Goal: Information Seeking & Learning: Learn about a topic

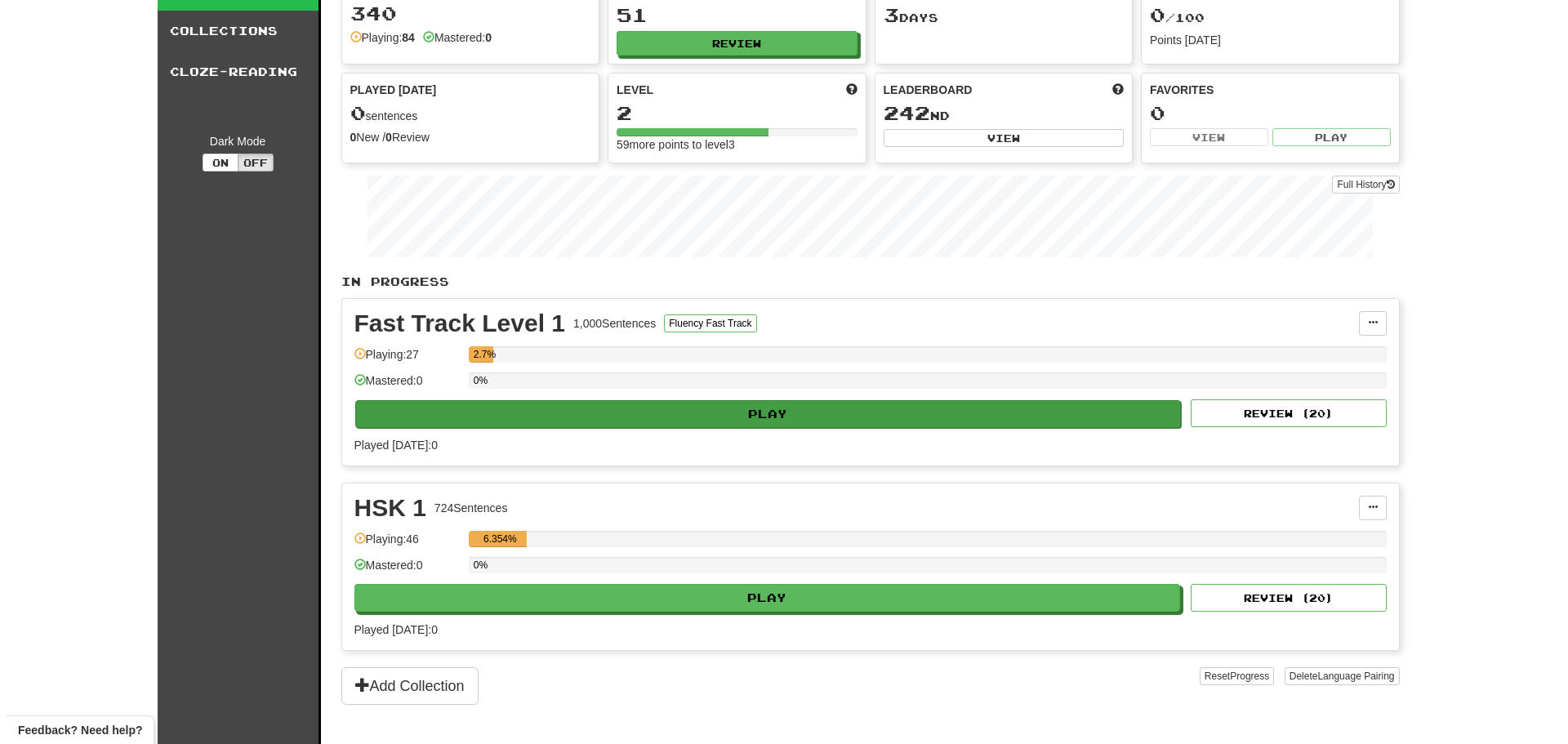
scroll to position [81, 0]
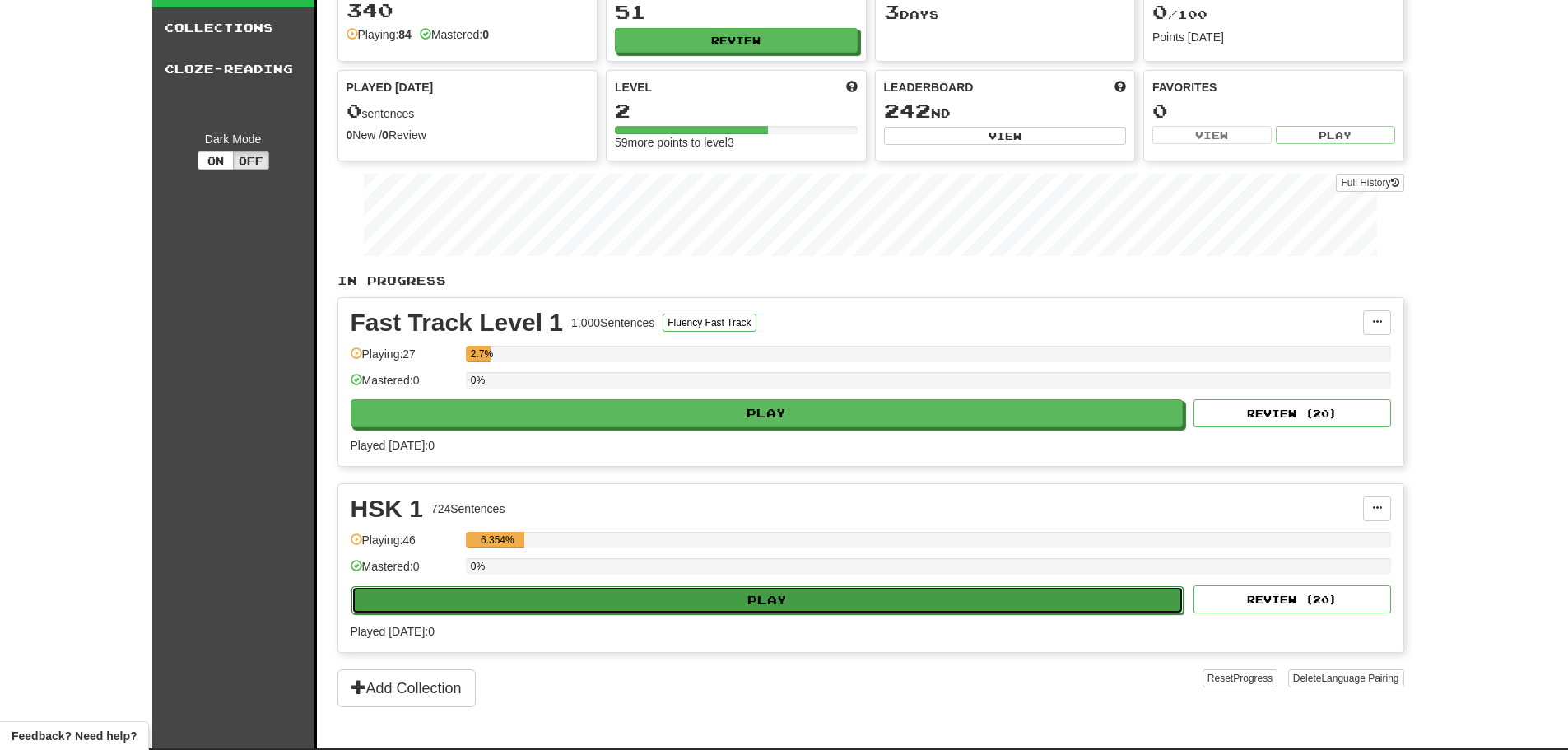
click at [779, 602] on button "Play" at bounding box center [768, 599] width 833 height 28
select select "********"
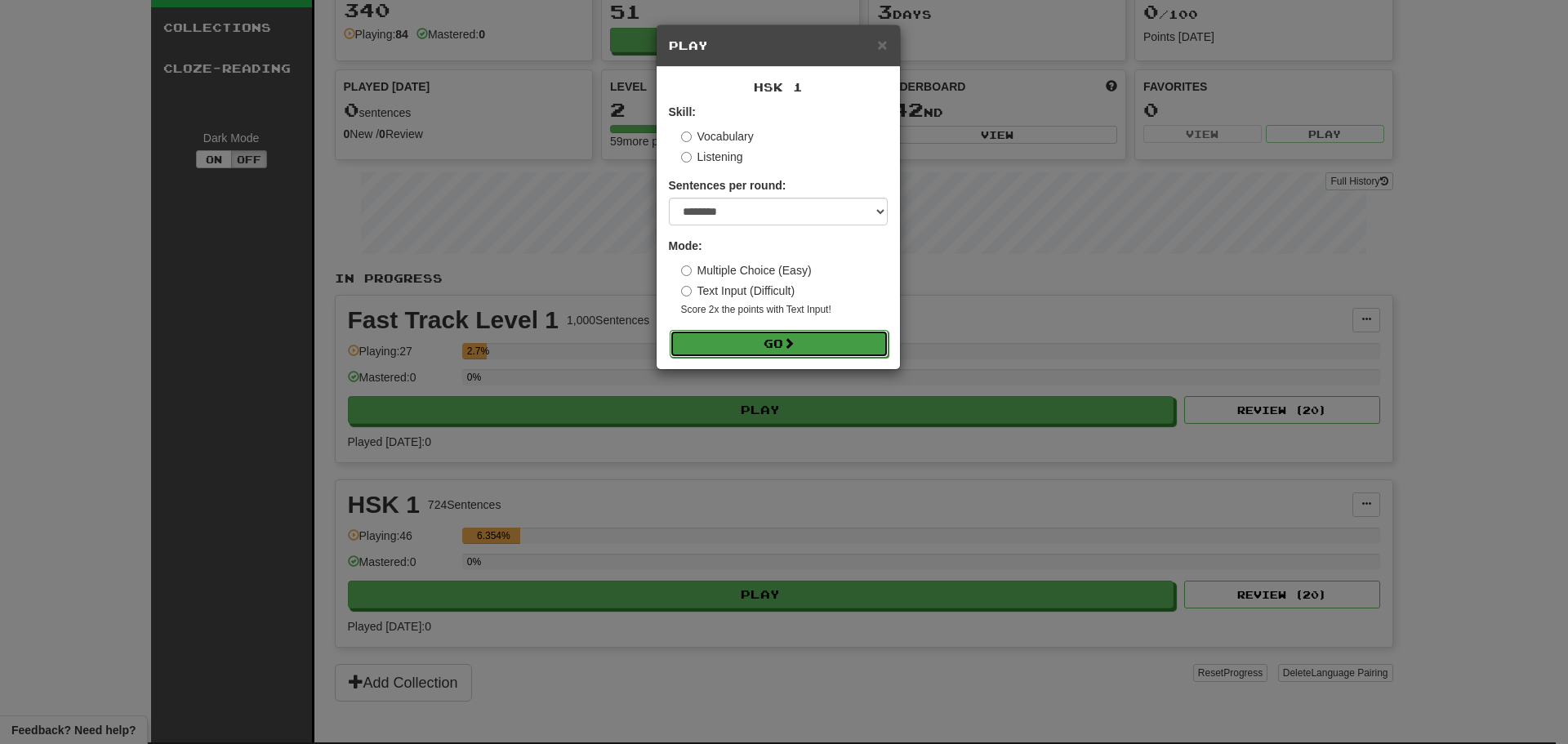
click at [790, 334] on button "Go" at bounding box center [779, 343] width 219 height 27
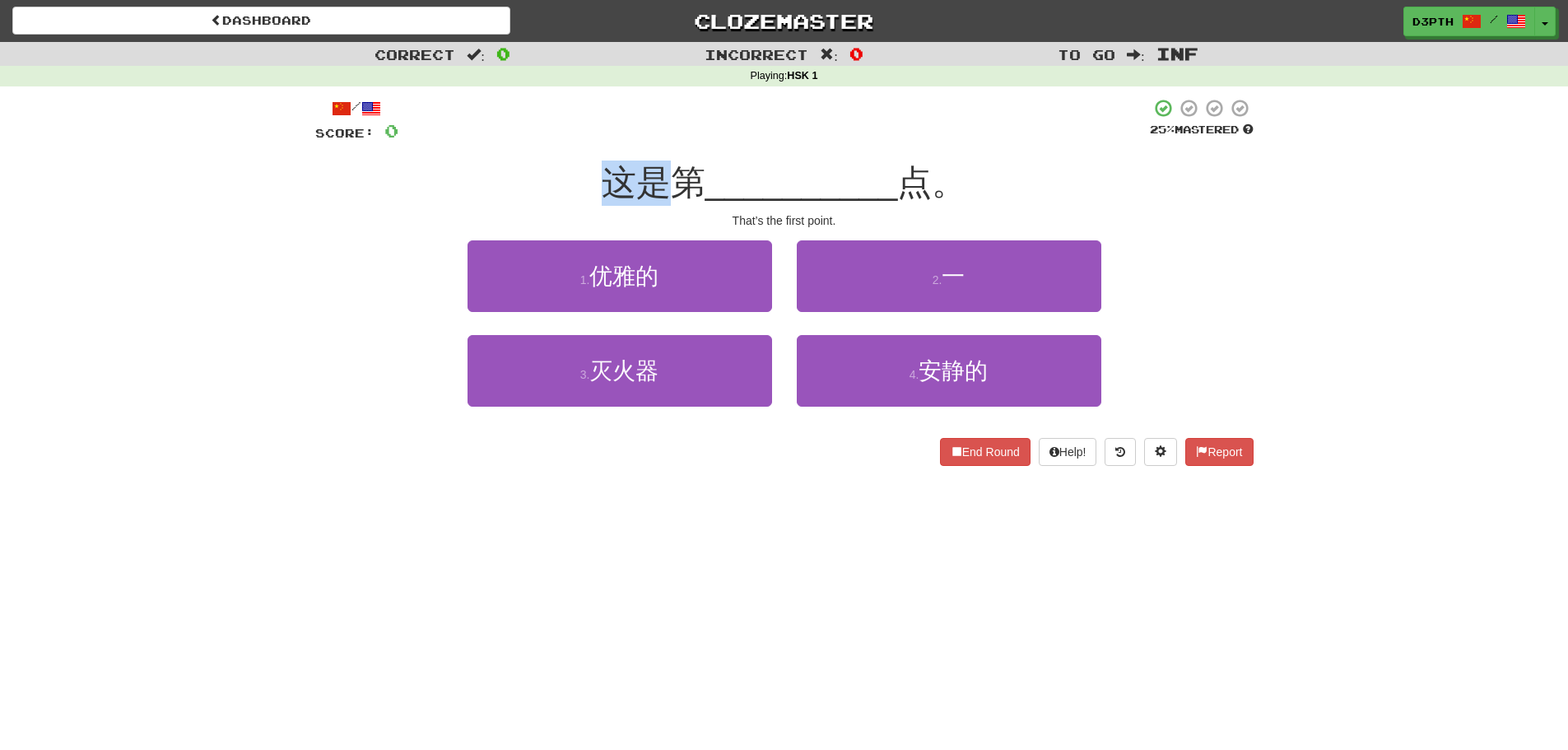
drag, startPoint x: 605, startPoint y: 183, endPoint x: 685, endPoint y: 180, distance: 80.1
click at [685, 180] on span "这是第" at bounding box center [654, 182] width 103 height 38
click at [680, 194] on span "这是第" at bounding box center [654, 182] width 103 height 38
drag, startPoint x: 601, startPoint y: 190, endPoint x: 691, endPoint y: 190, distance: 90.0
click at [691, 190] on span "这是第" at bounding box center [654, 182] width 103 height 38
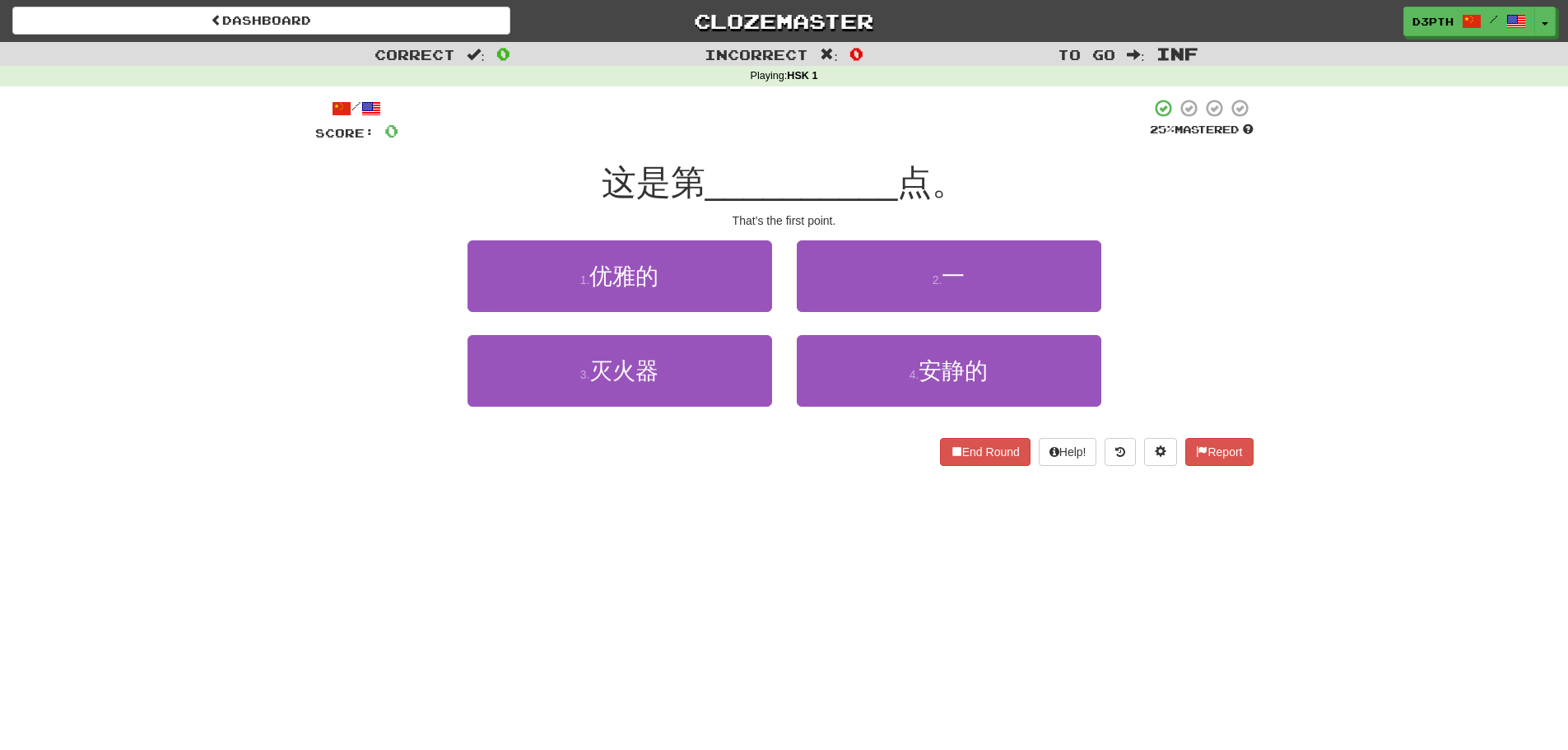
click at [1027, 224] on div "That’s the first point." at bounding box center [784, 220] width 938 height 16
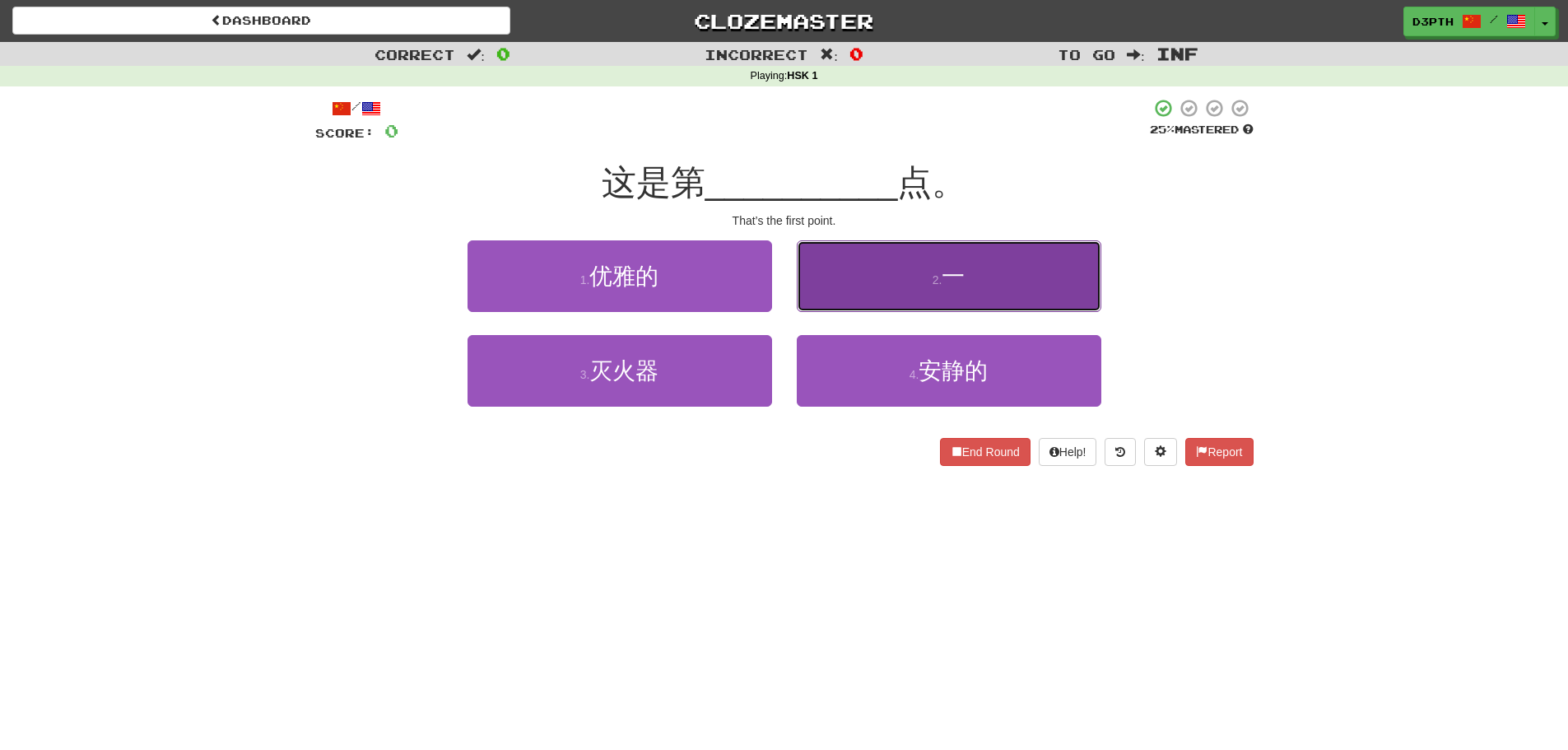
click at [952, 270] on span "一" at bounding box center [953, 276] width 23 height 26
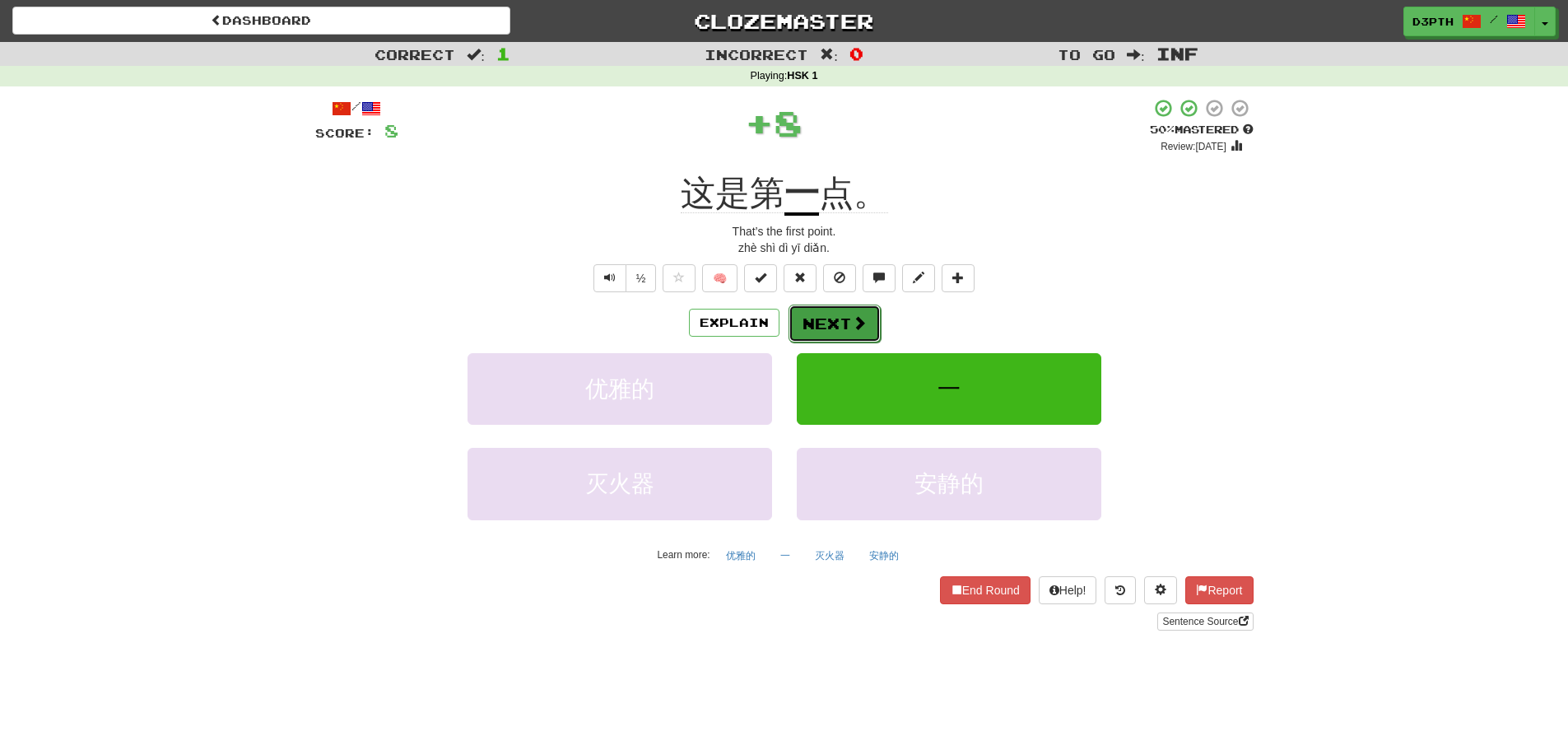
click at [856, 310] on button "Next" at bounding box center [834, 323] width 93 height 38
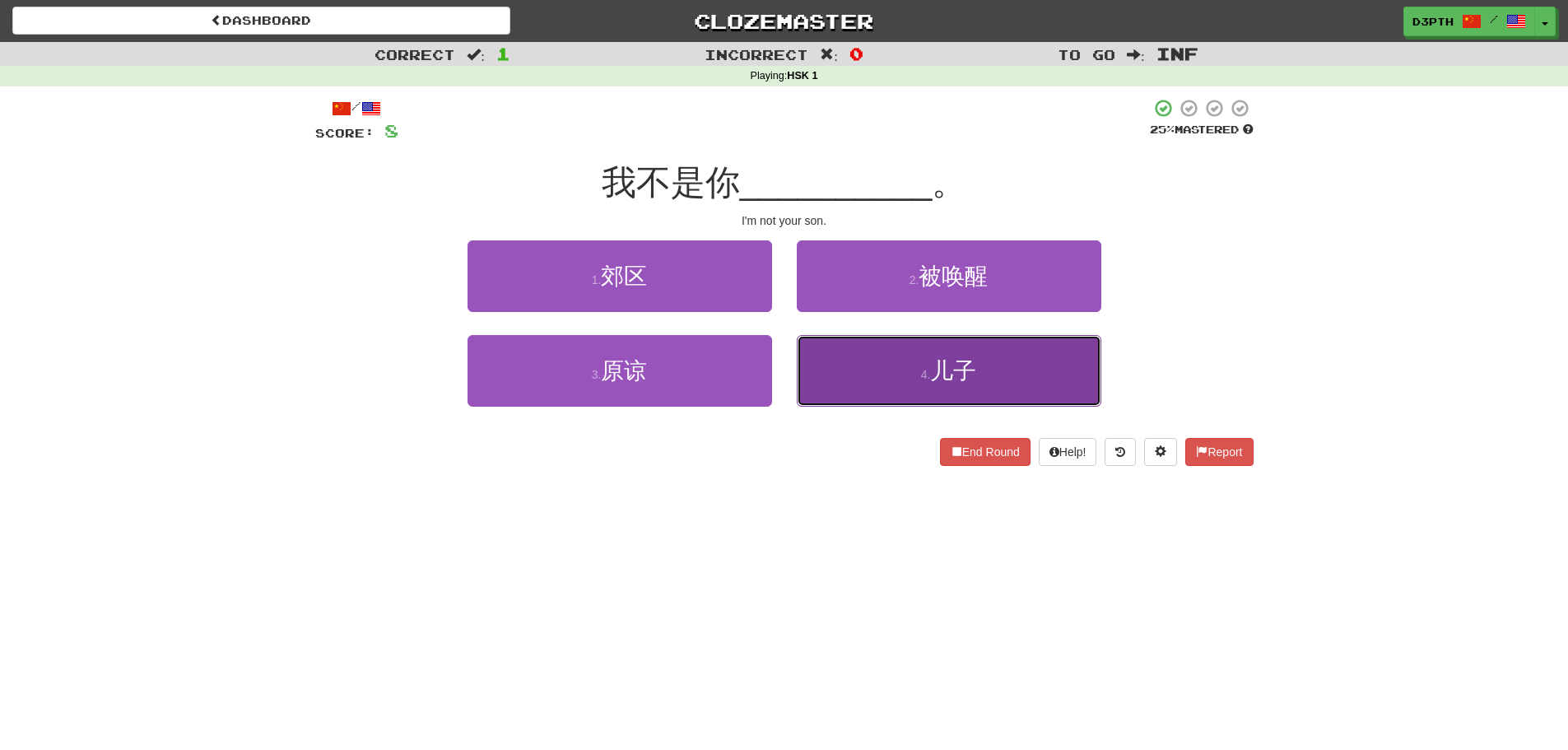
click at [851, 383] on button "4 . 儿子" at bounding box center [949, 371] width 305 height 71
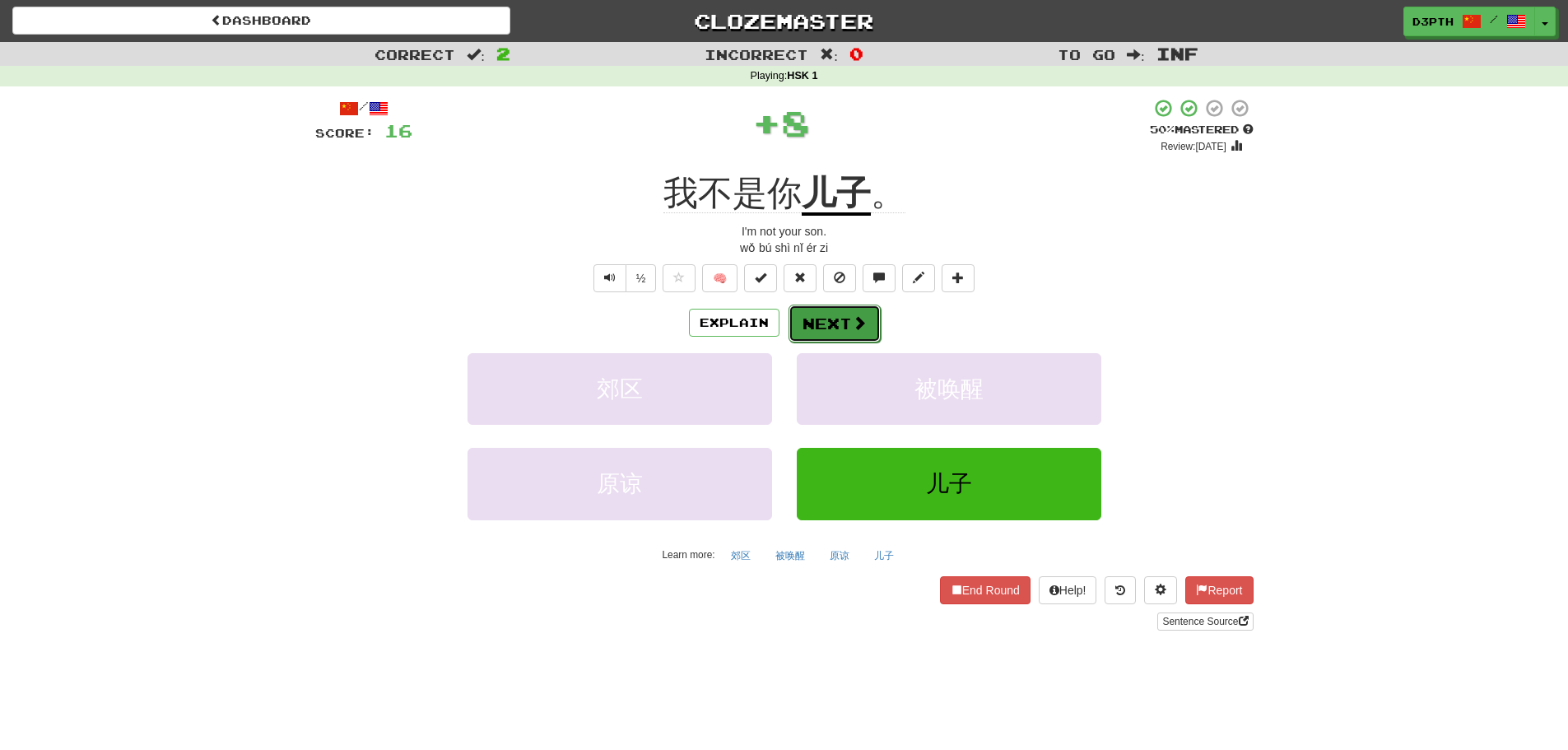
click at [835, 318] on button "Next" at bounding box center [834, 323] width 93 height 38
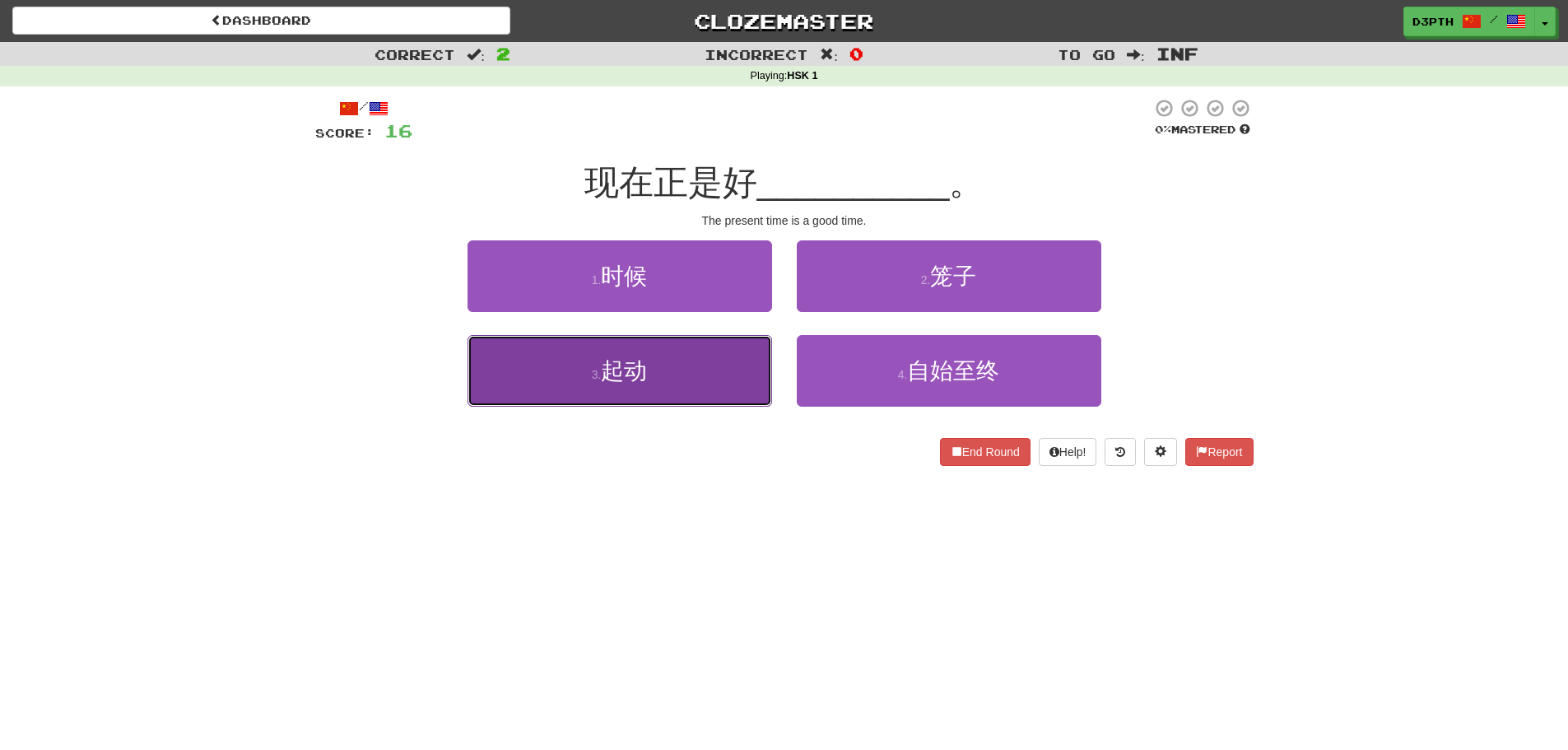
click at [634, 355] on button "3 . 起动" at bounding box center [620, 371] width 305 height 71
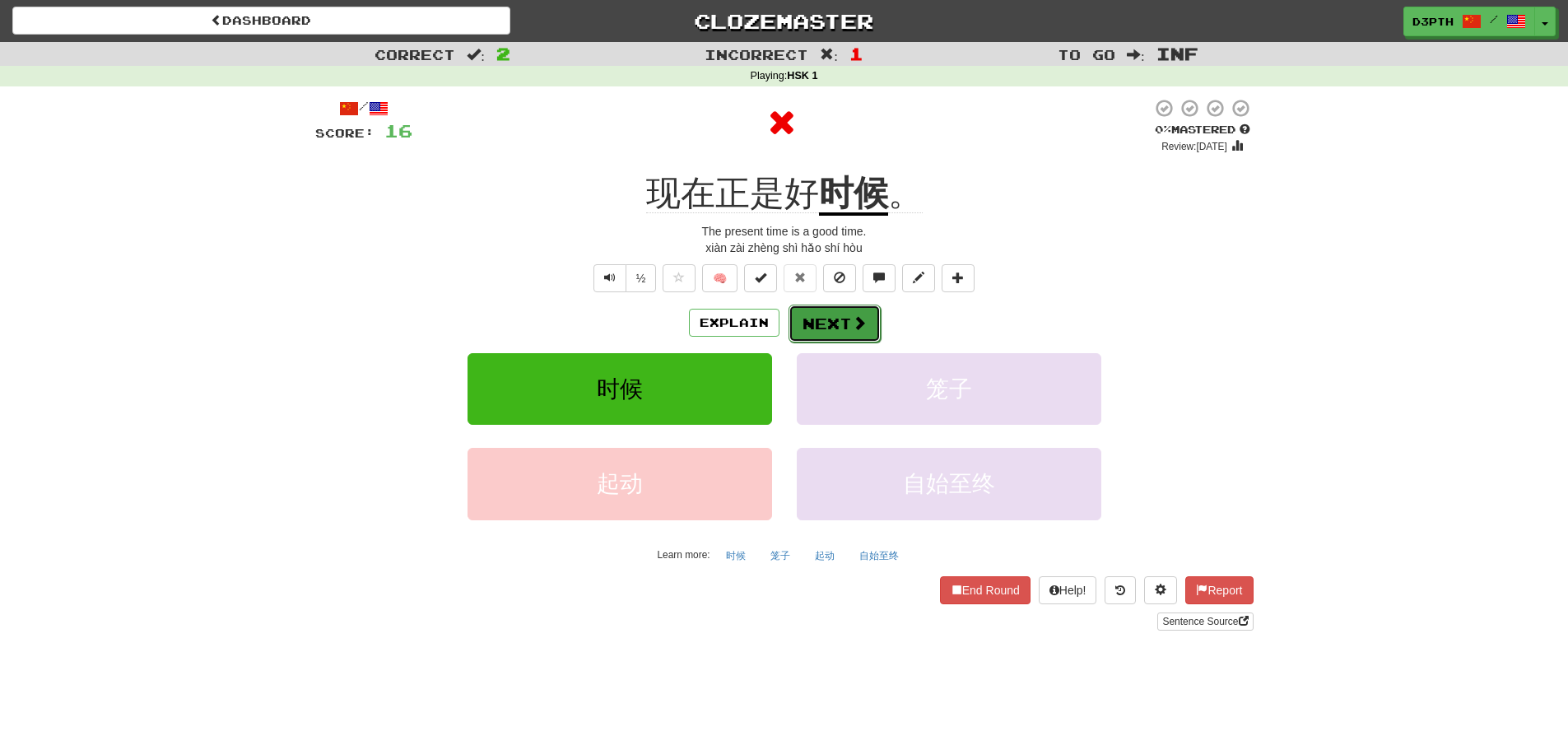
click at [810, 328] on button "Next" at bounding box center [834, 323] width 93 height 38
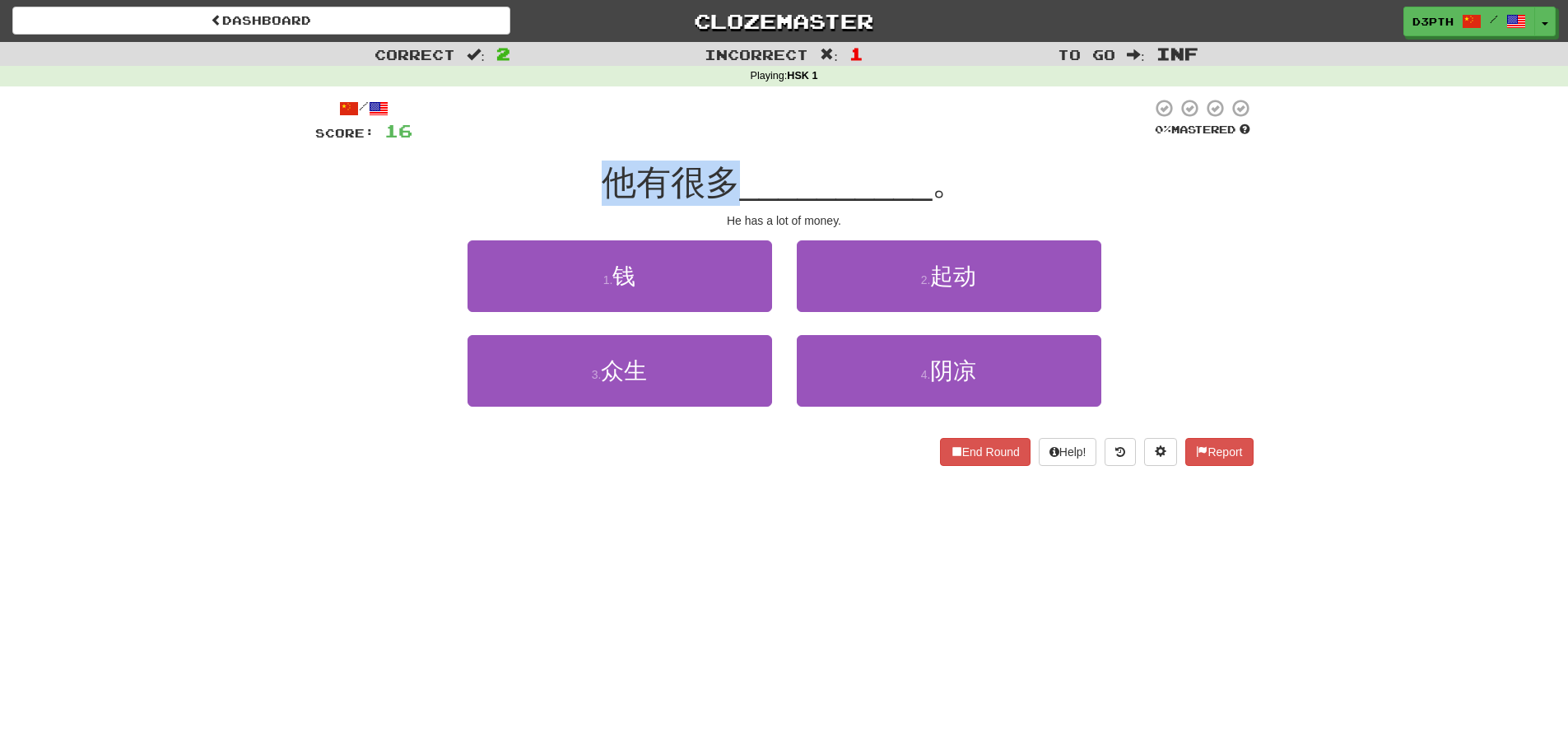
drag, startPoint x: 589, startPoint y: 182, endPoint x: 732, endPoint y: 194, distance: 143.5
click at [732, 194] on div "他有很多 __________ 。" at bounding box center [784, 183] width 938 height 45
click at [841, 208] on div "/ Score: 16 0 % Mastered 他有很多 __________ 。 He has a lot of money. 1 . 钱 2 . 起动 …" at bounding box center [784, 281] width 938 height 368
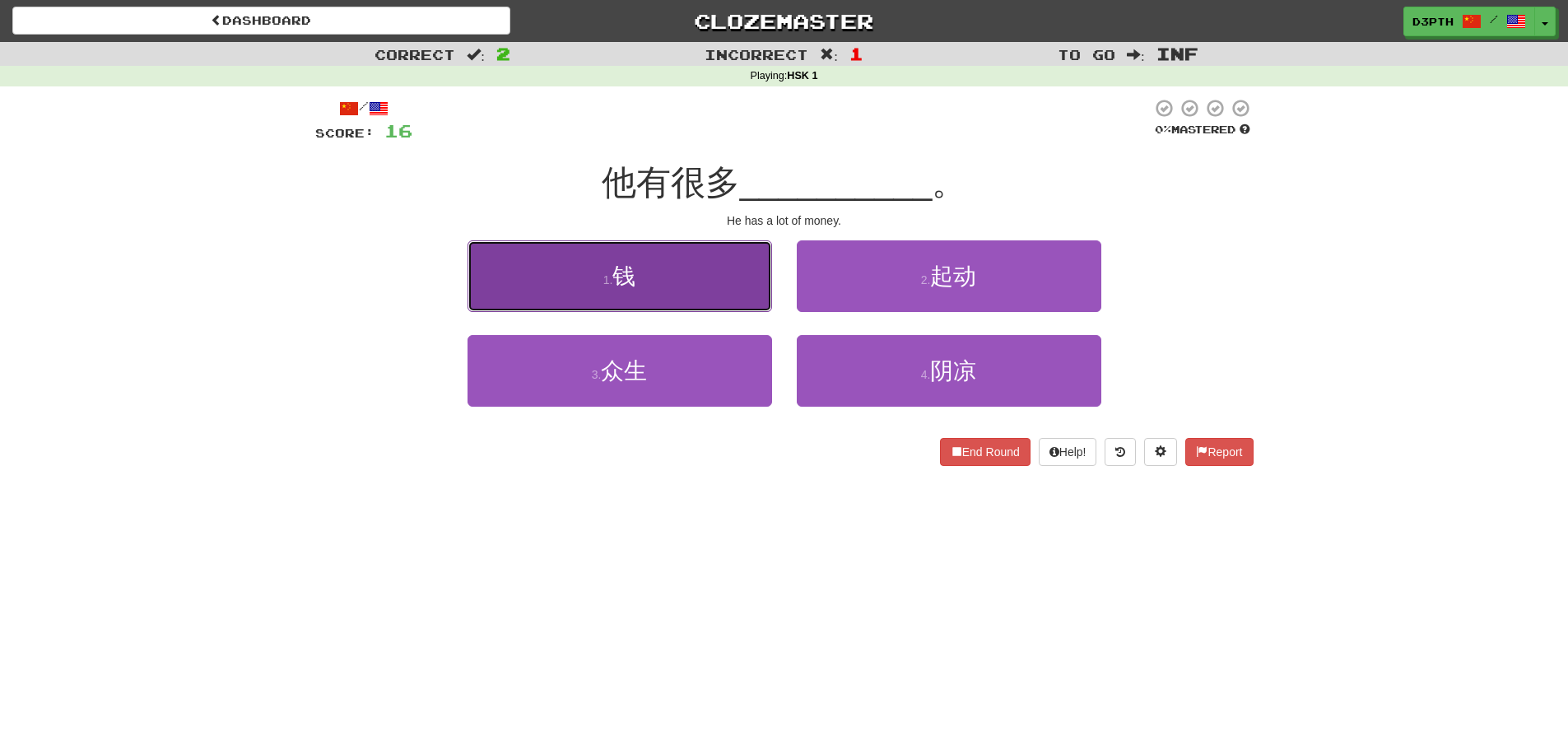
click at [691, 274] on button "1 . 钱" at bounding box center [620, 276] width 305 height 71
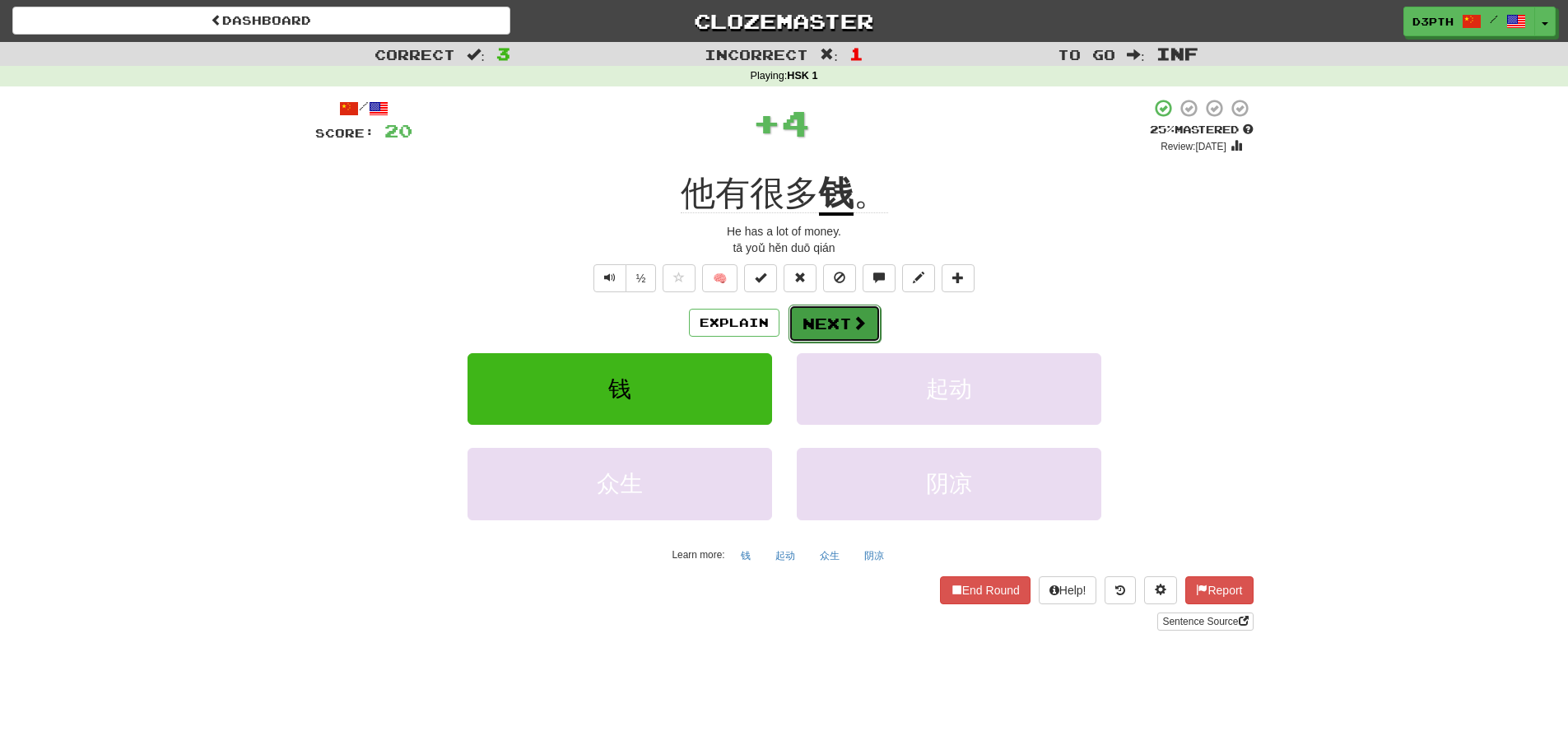
click at [845, 310] on button "Next" at bounding box center [834, 323] width 93 height 38
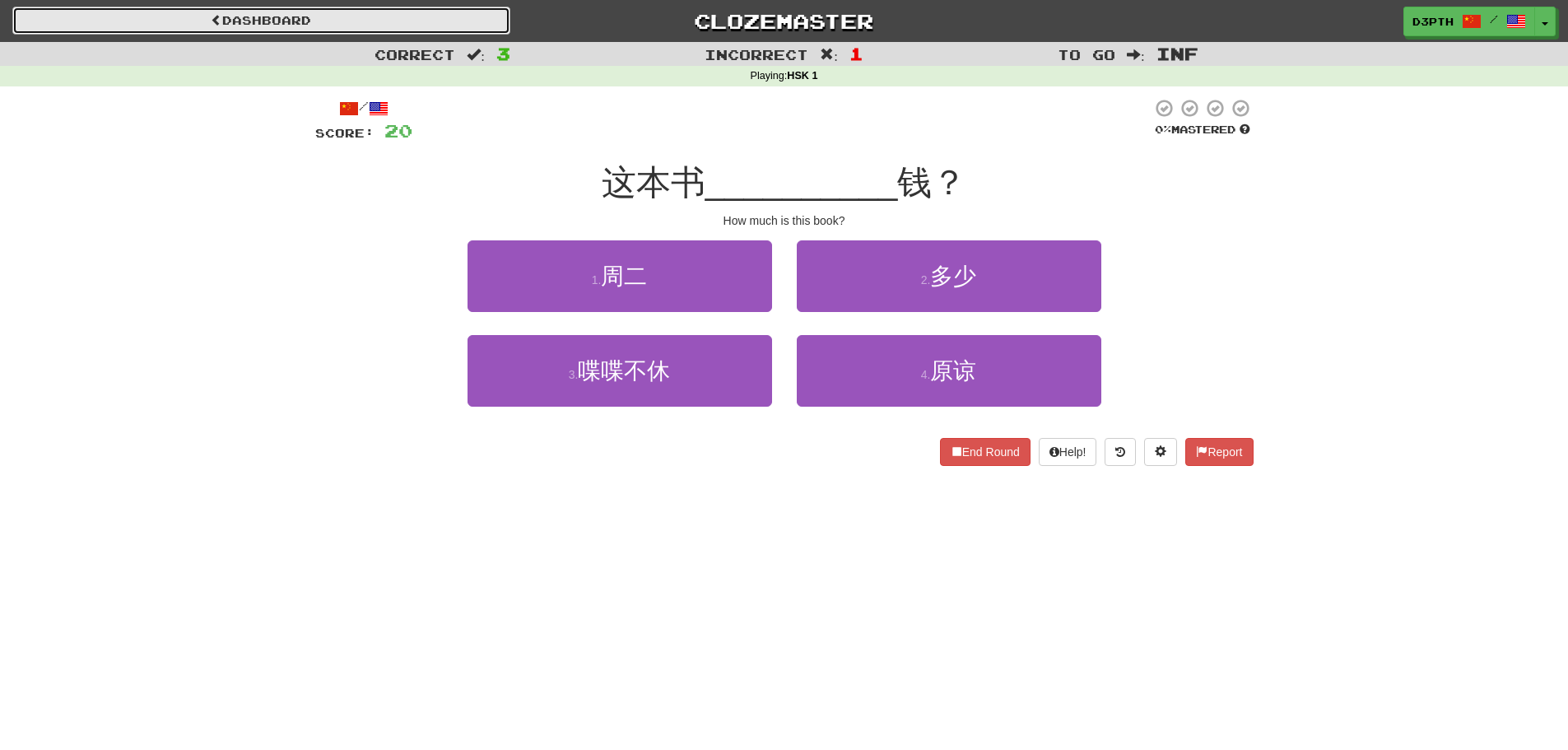
click at [323, 28] on link "Dashboard" at bounding box center [261, 20] width 498 height 28
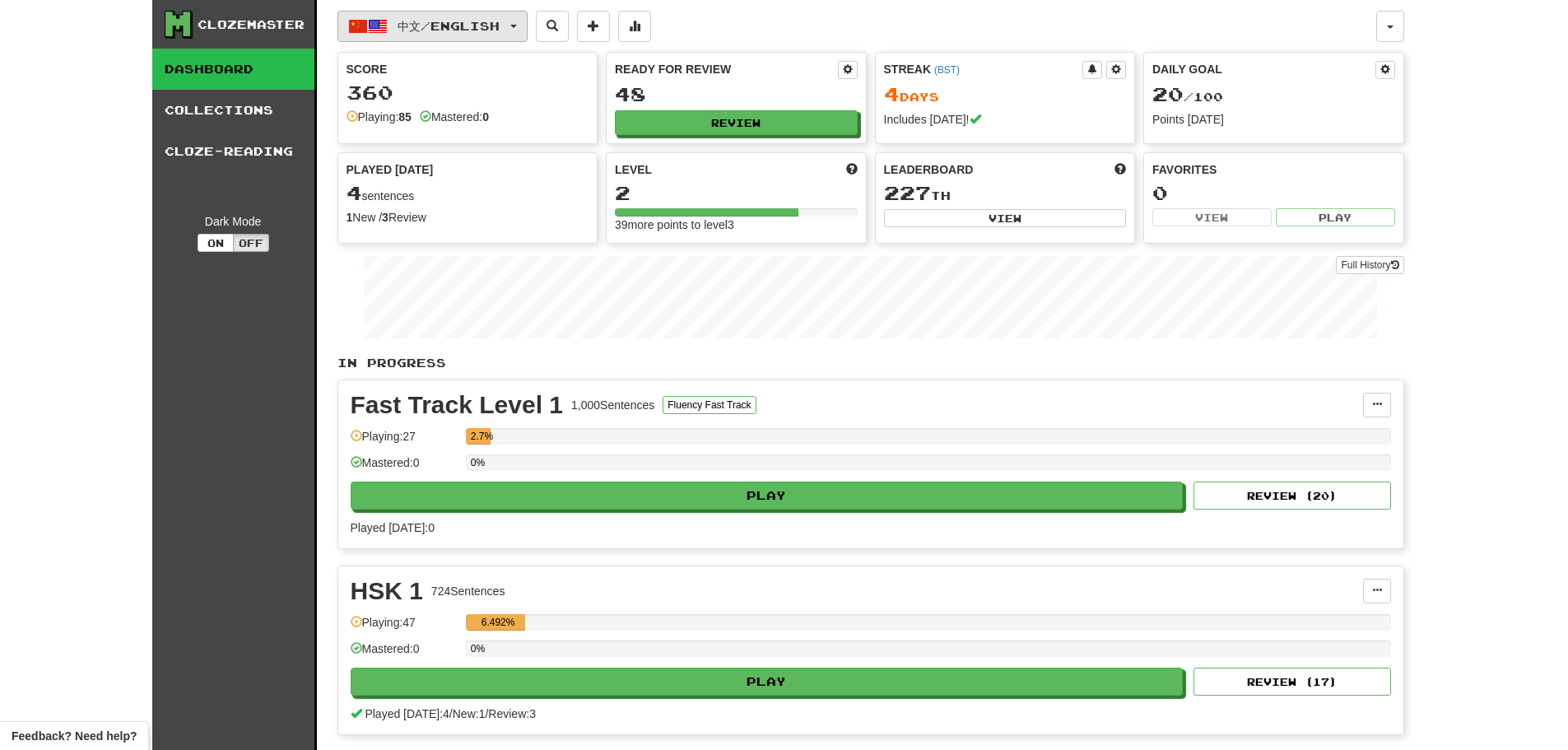
click at [476, 28] on span "中文 / English" at bounding box center [448, 26] width 102 height 14
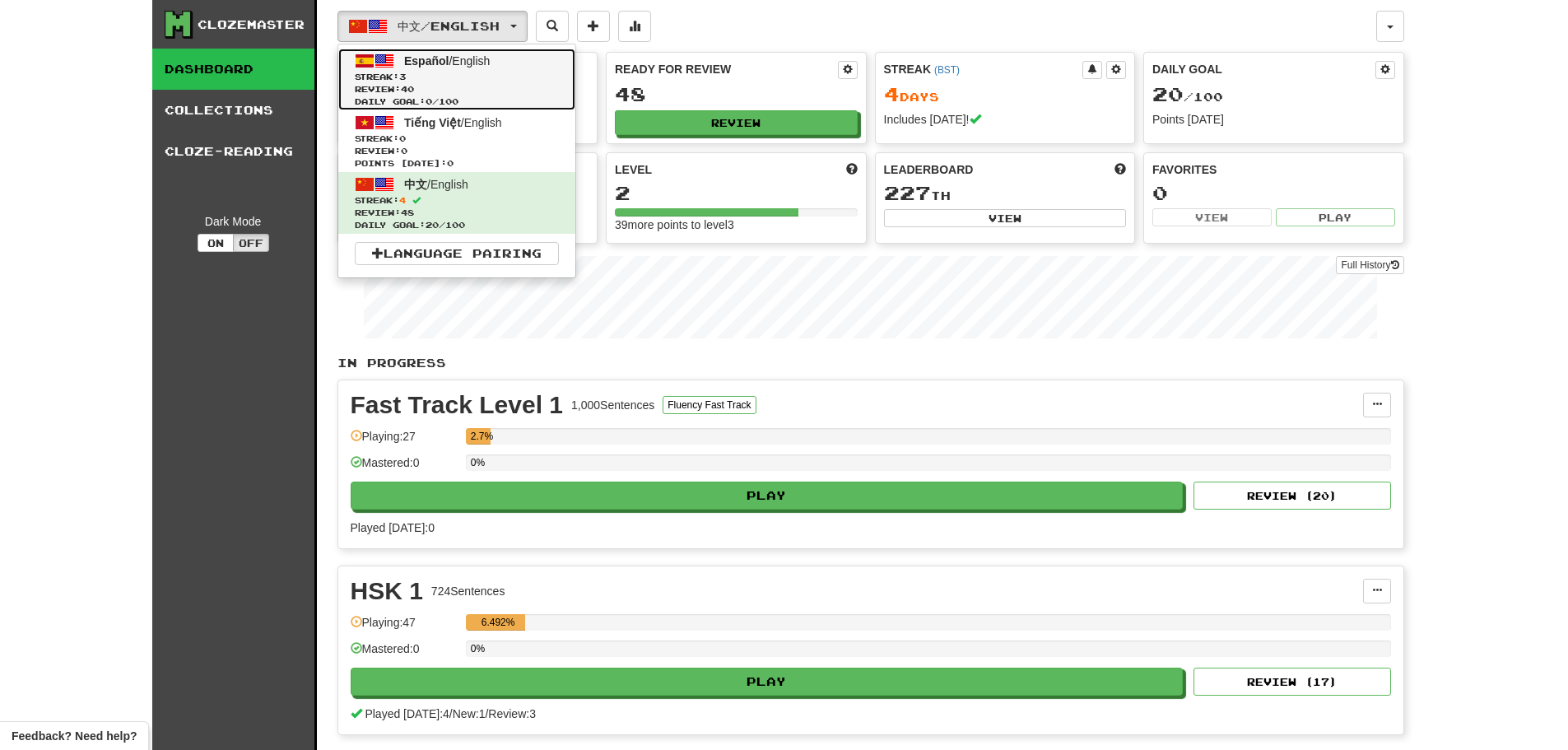
click at [454, 78] on span "Streak: 3" at bounding box center [456, 77] width 204 height 12
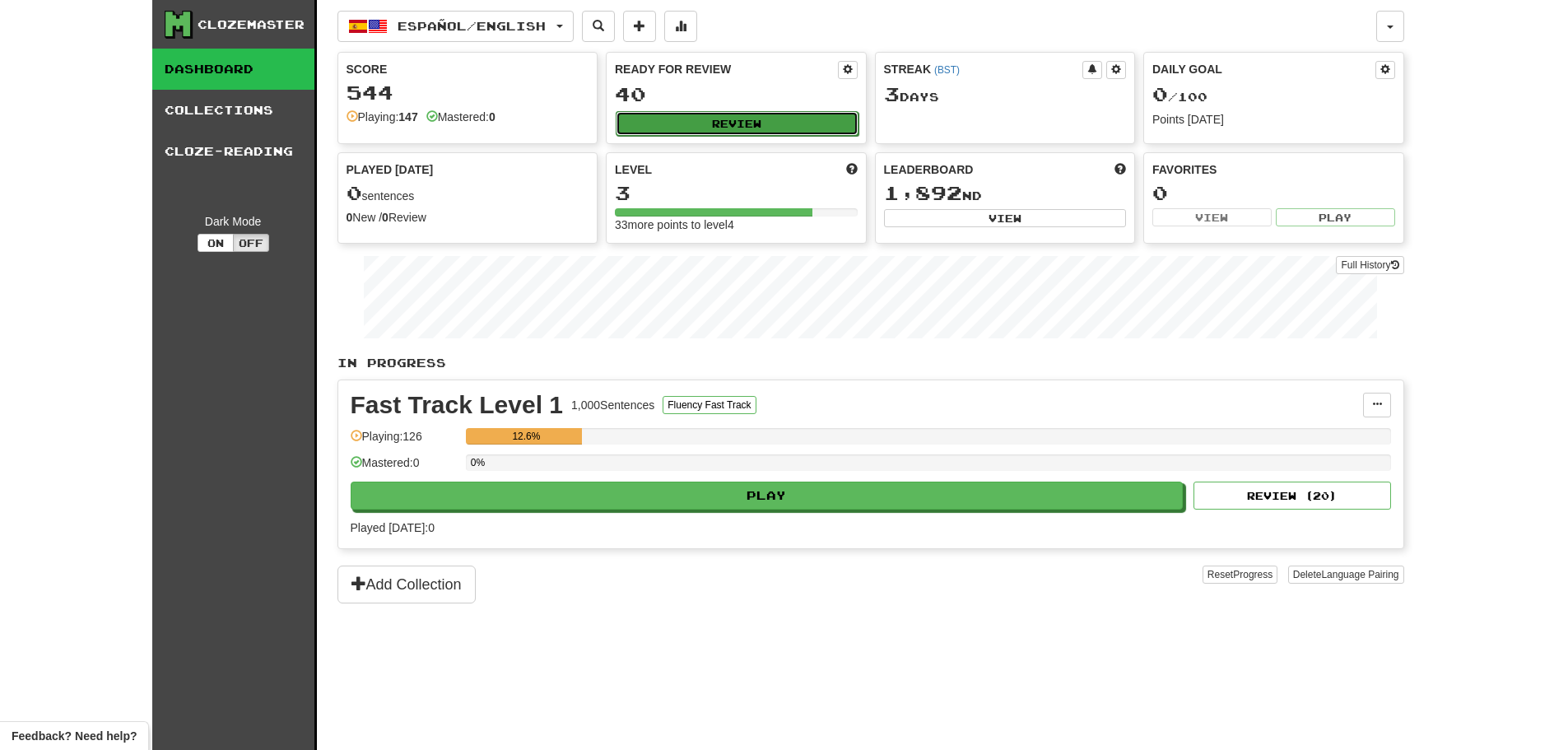
click at [723, 123] on button "Review" at bounding box center [736, 124] width 243 height 25
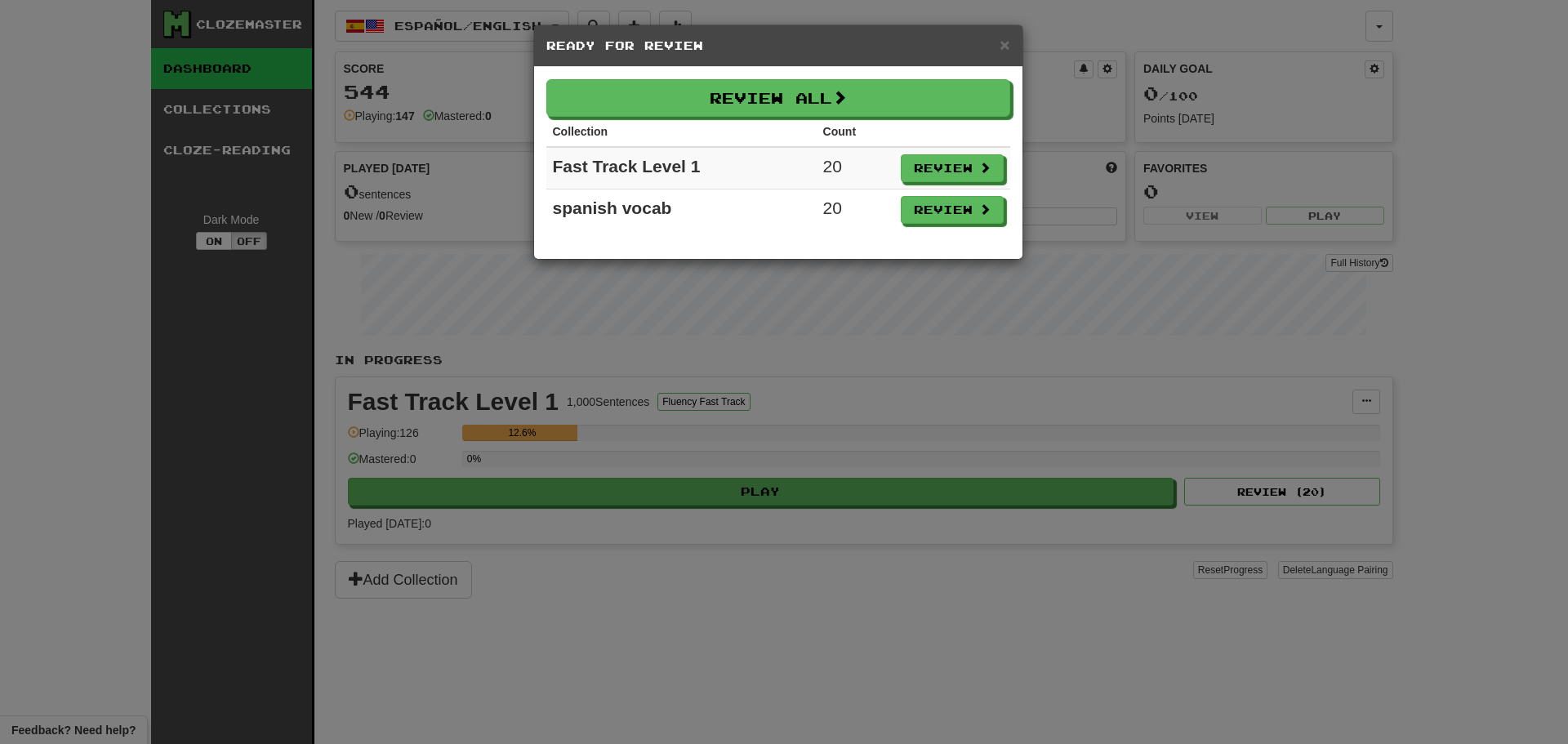
click at [454, 168] on div "× Ready for Review Review All Collection Count Fast Track Level 1 20 Review spa…" at bounding box center [784, 372] width 1568 height 744
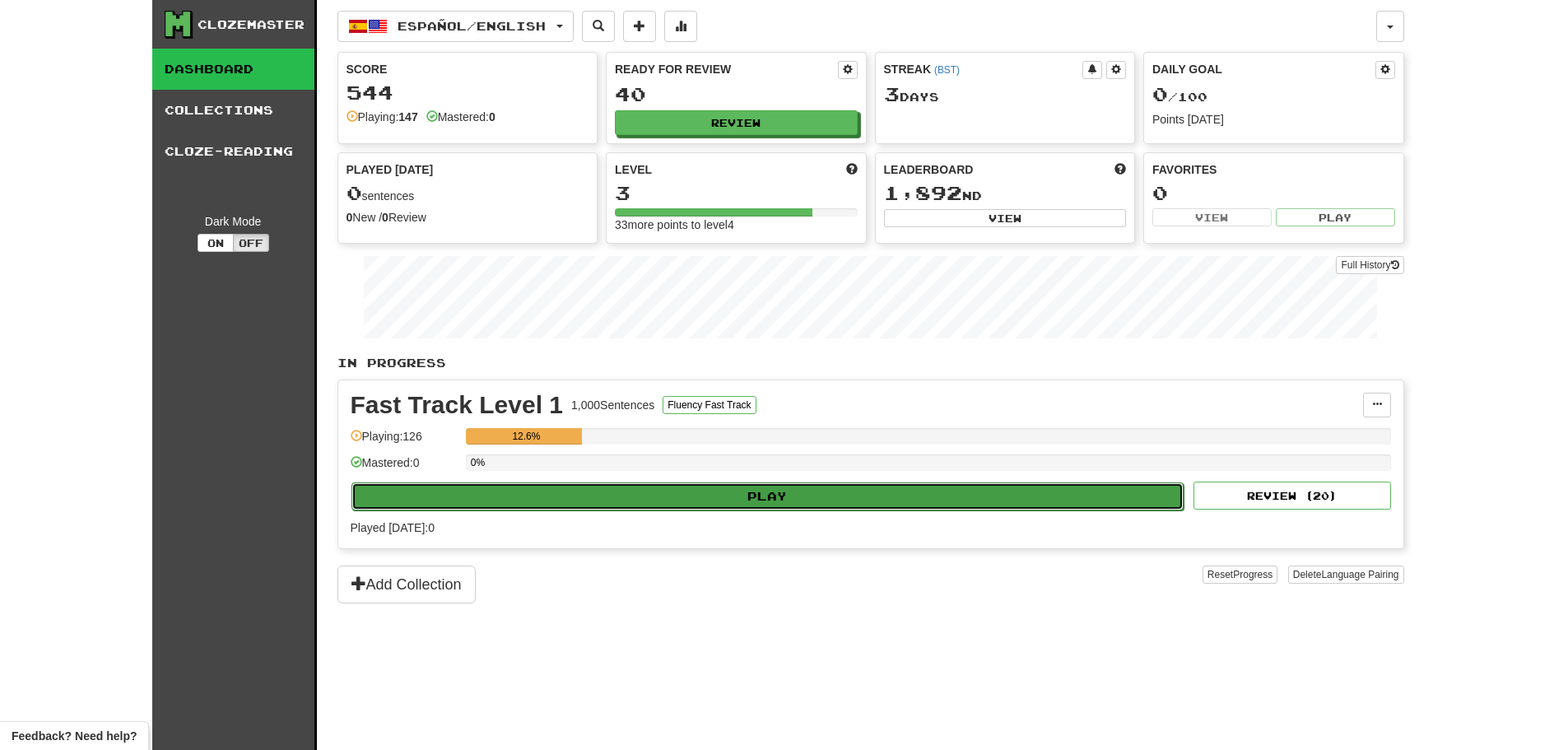
click at [665, 495] on button "Play" at bounding box center [768, 496] width 833 height 28
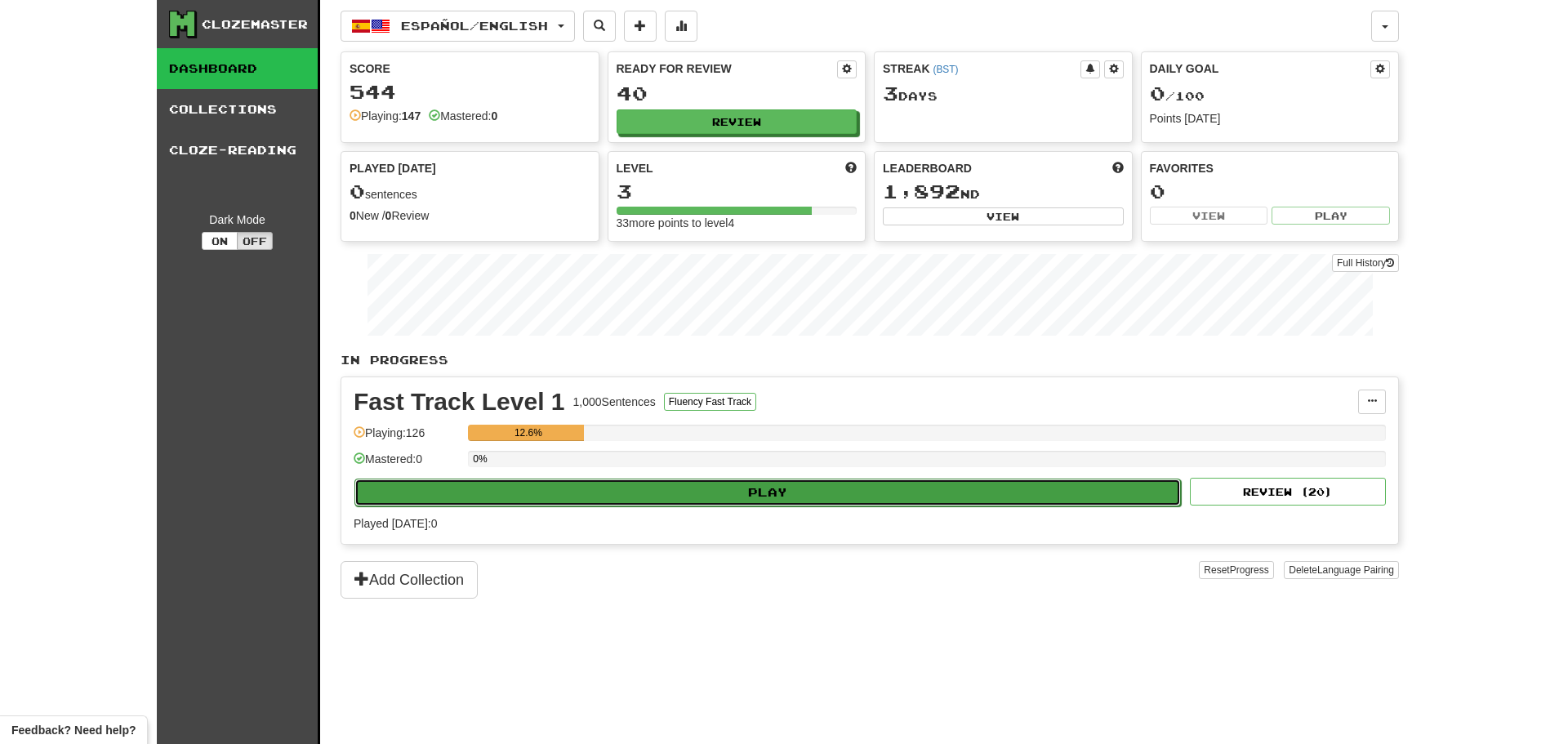
select select "********"
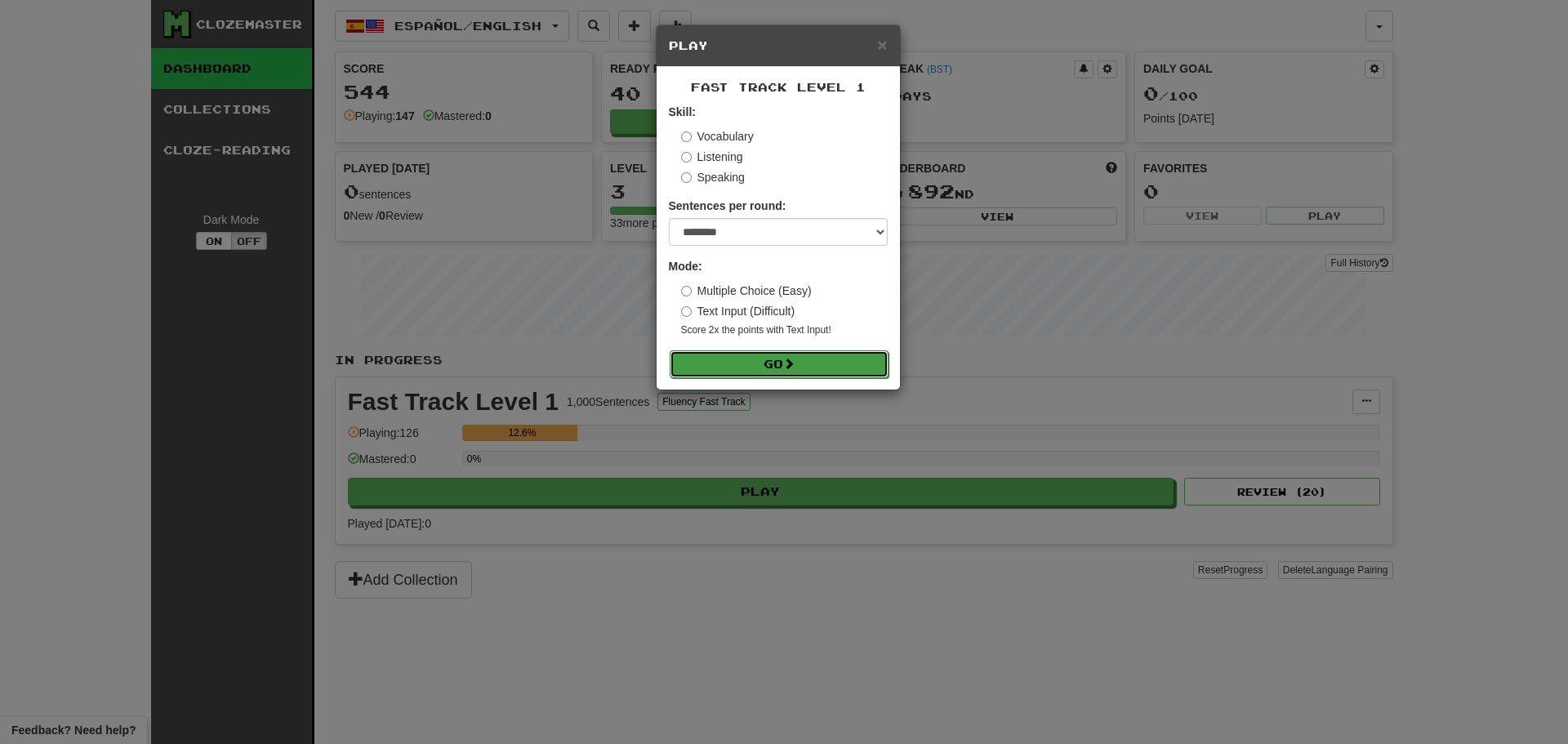
click at [761, 354] on button "Go" at bounding box center [779, 364] width 219 height 27
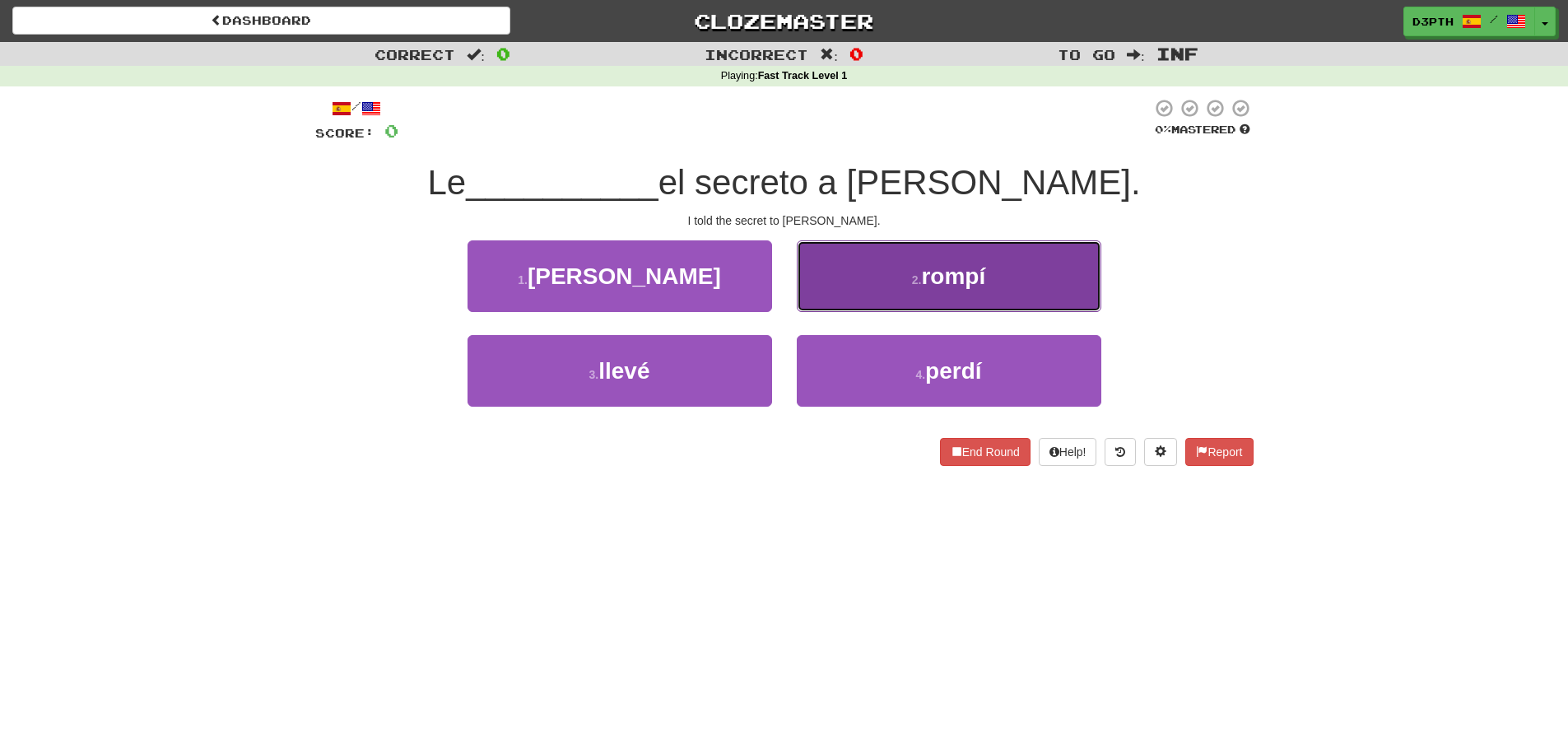
click at [842, 289] on button "2 . [GEOGRAPHIC_DATA]" at bounding box center [949, 276] width 305 height 71
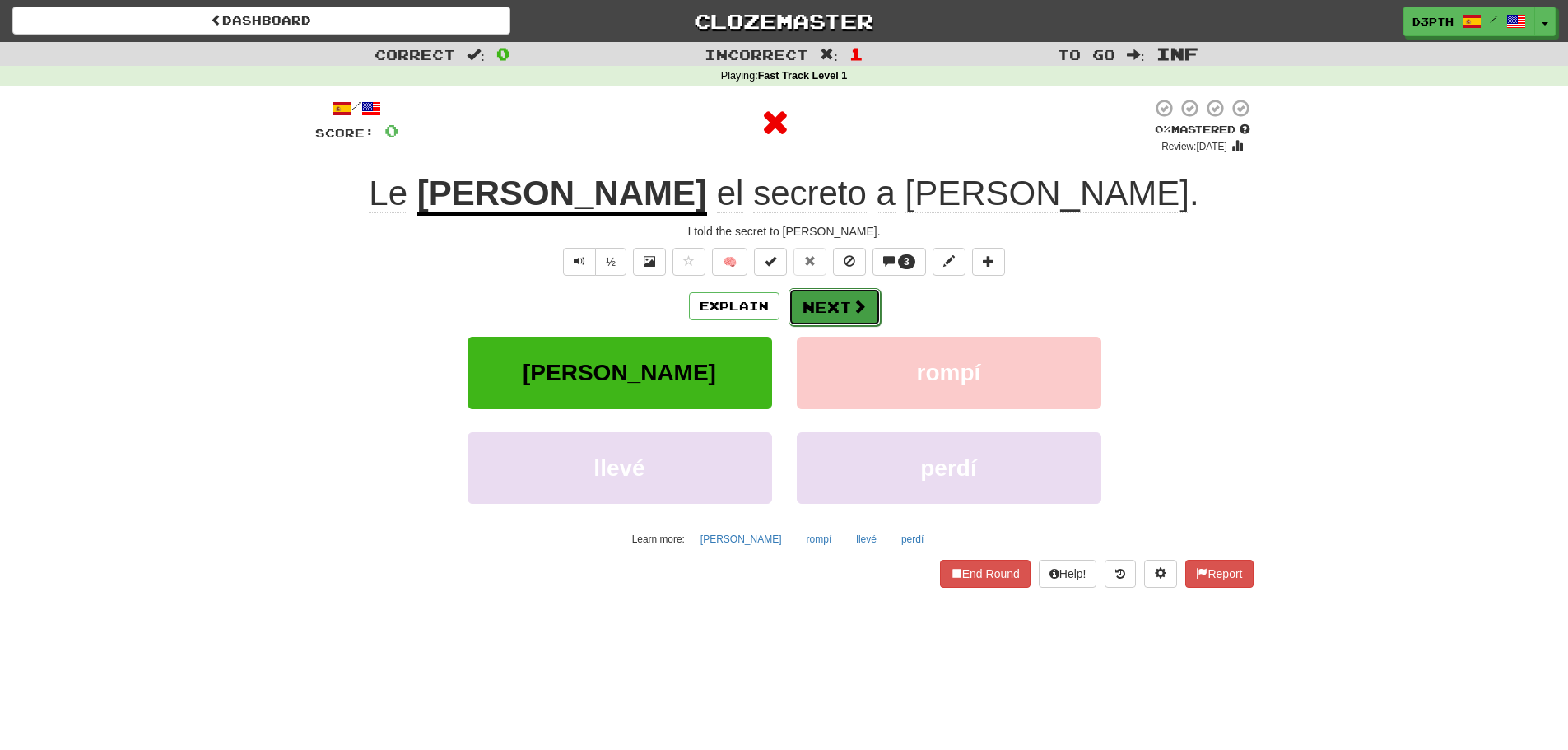
click at [821, 297] on button "Next" at bounding box center [834, 307] width 93 height 38
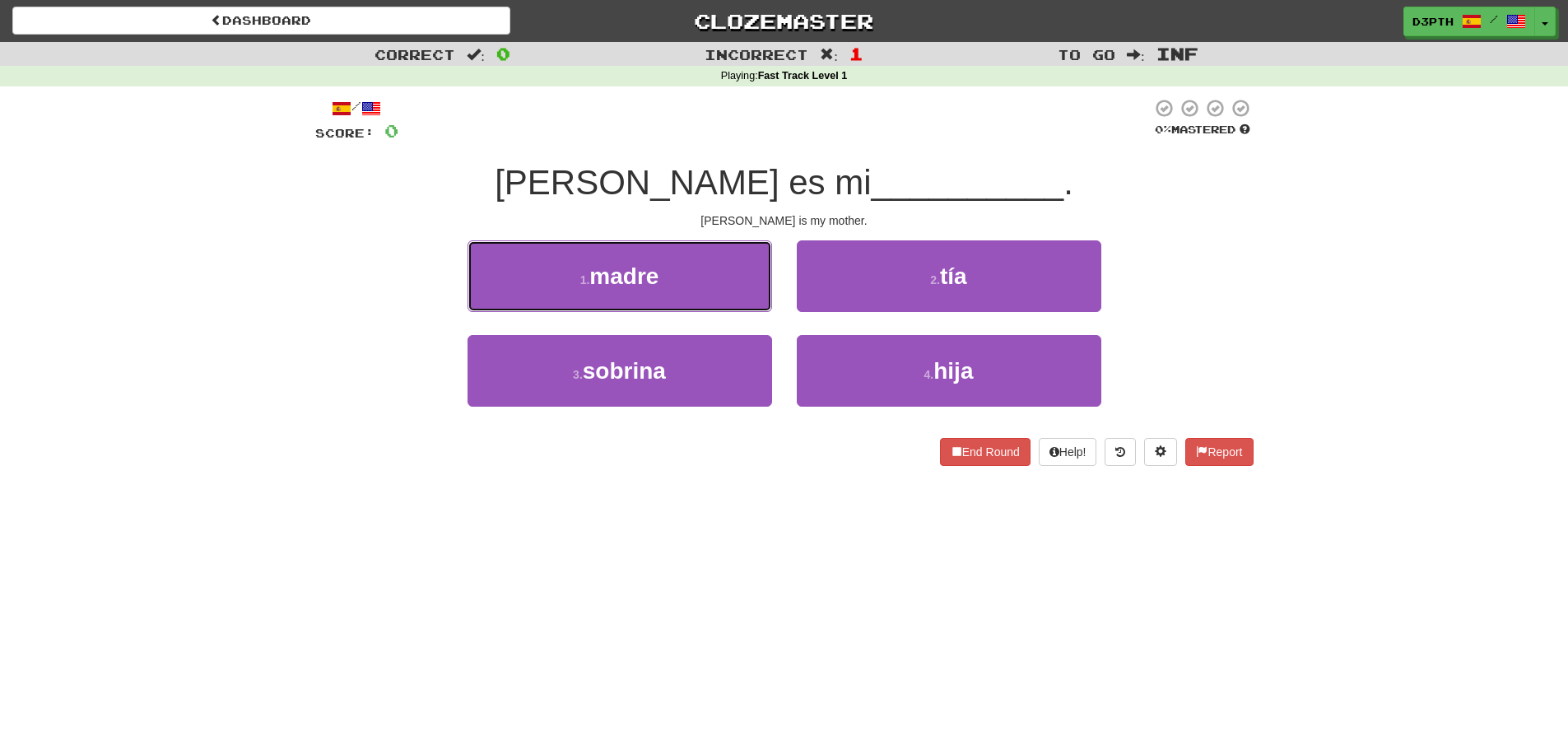
drag, startPoint x: 693, startPoint y: 283, endPoint x: 864, endPoint y: 286, distance: 171.0
click at [702, 287] on button "1 . madre" at bounding box center [620, 276] width 305 height 71
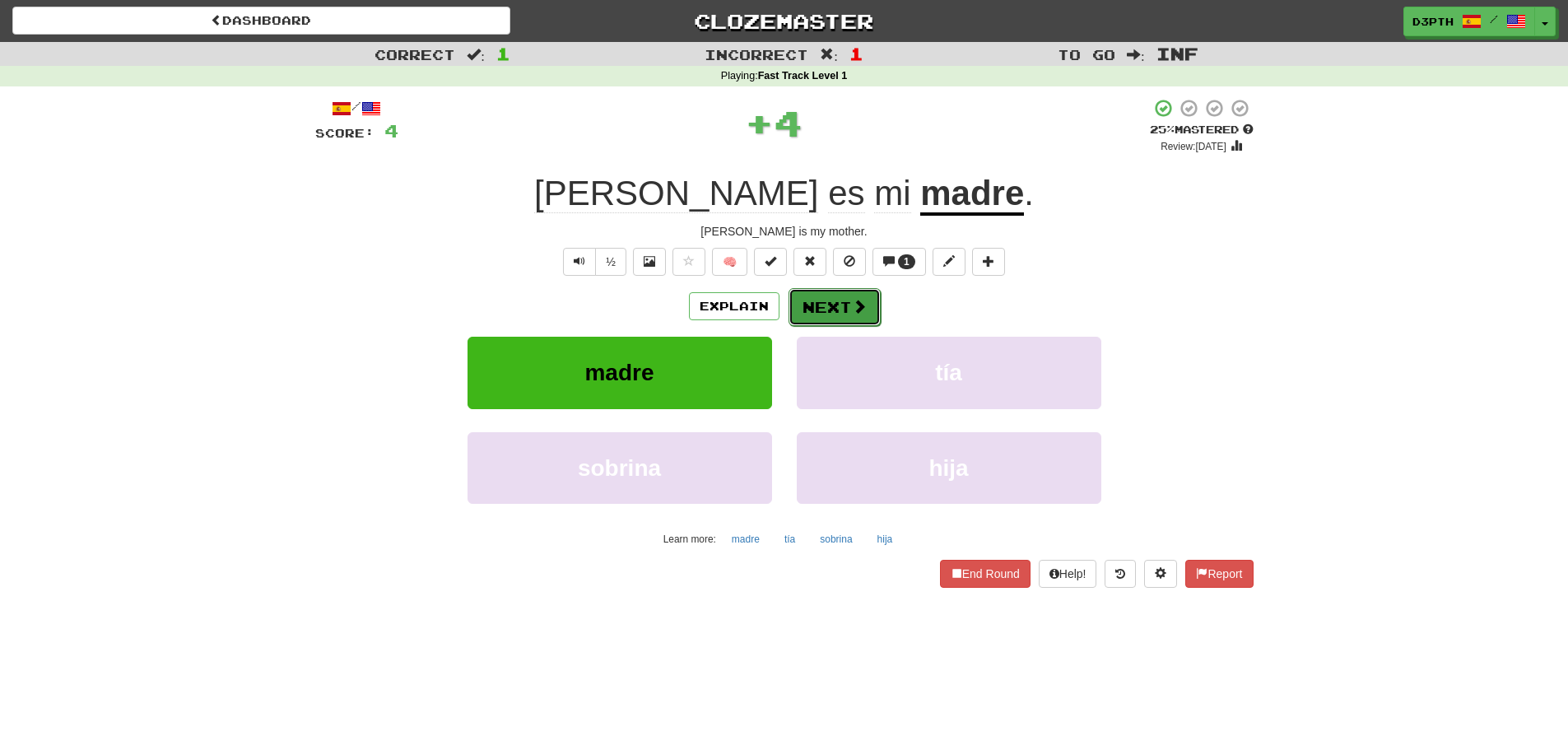
click at [809, 297] on button "Next" at bounding box center [834, 307] width 93 height 38
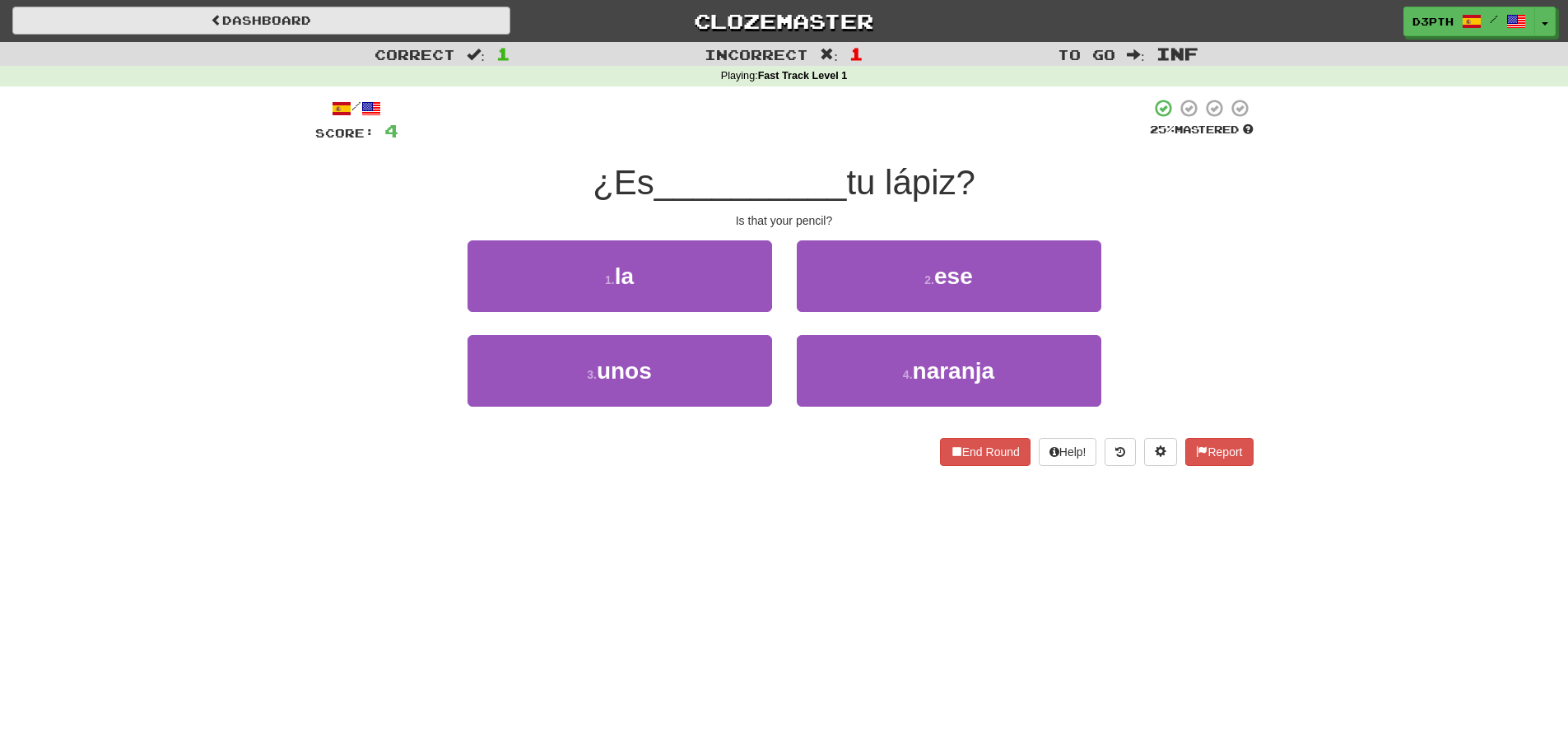
drag, startPoint x: 408, startPoint y: 5, endPoint x: 402, endPoint y: 21, distance: 17.1
click at [408, 10] on div "Dashboard Clozemaster d3pth / Toggle Dropdown Dashboard Leaderboard Activity Fe…" at bounding box center [784, 18] width 1568 height 37
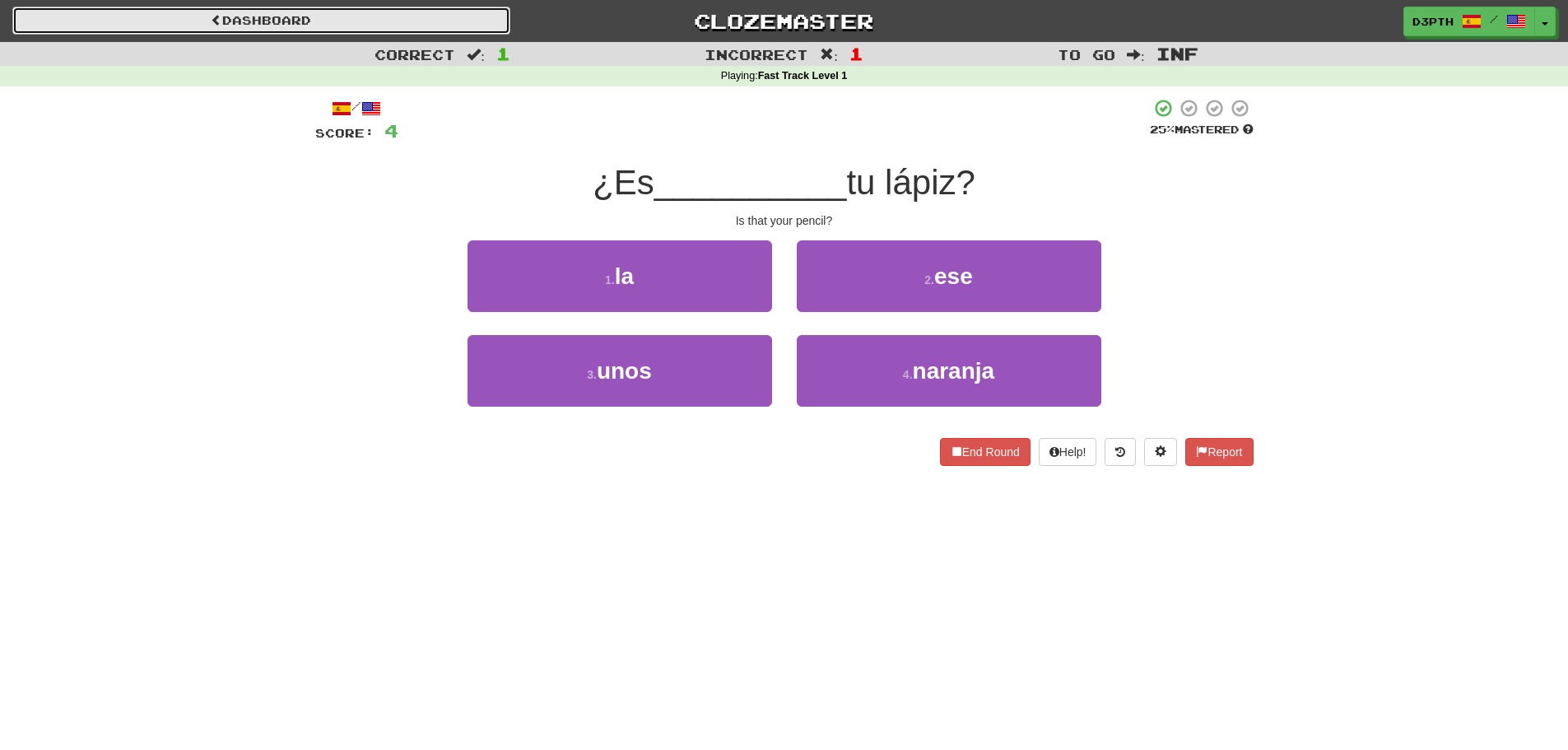
click at [402, 25] on link "Dashboard" at bounding box center [261, 20] width 498 height 28
